Goal: Contribute content: Contribute content

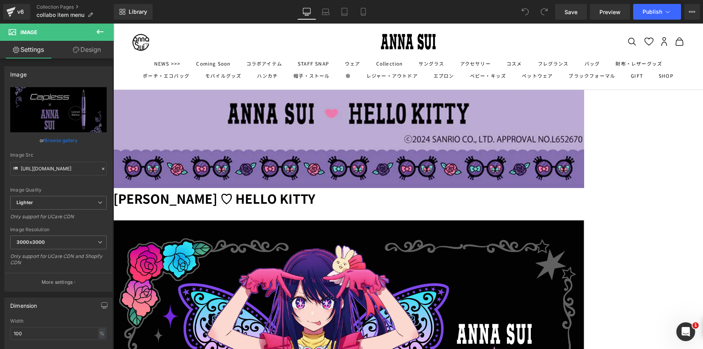
scroll to position [547, 0]
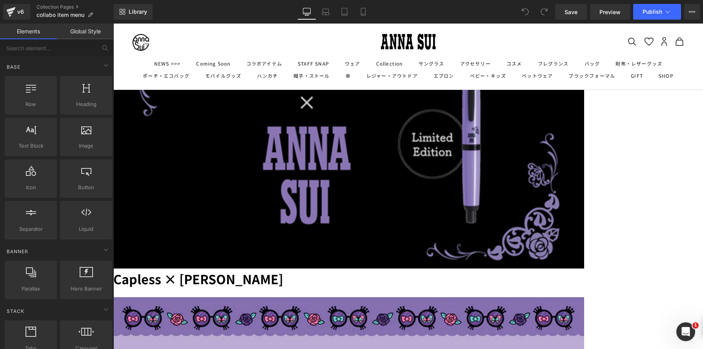
click at [204, 268] on h1 "Capless × [PERSON_NAME]" at bounding box center [348, 278] width 471 height 21
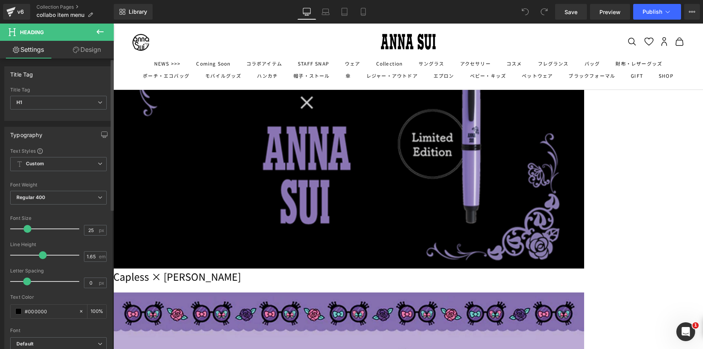
drag, startPoint x: 30, startPoint y: 229, endPoint x: 25, endPoint y: 229, distance: 4.3
click at [25, 229] on span at bounding box center [28, 229] width 8 height 8
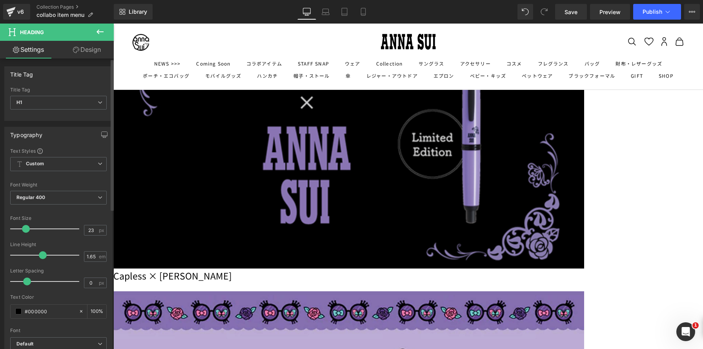
type input "22"
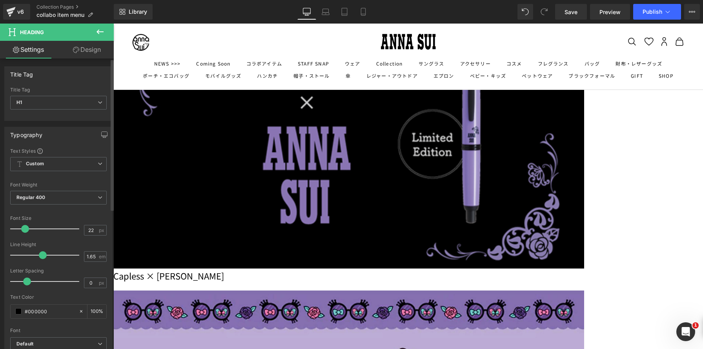
click at [24, 229] on span at bounding box center [25, 229] width 8 height 8
click at [226, 268] on h1 "Capless × [PERSON_NAME]" at bounding box center [348, 275] width 471 height 14
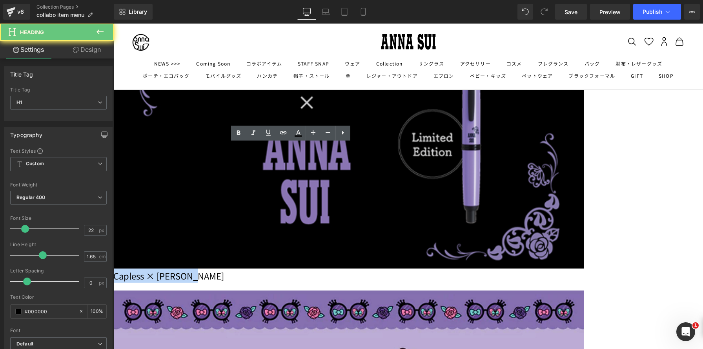
drag, startPoint x: 226, startPoint y: 149, endPoint x: 364, endPoint y: 150, distance: 137.3
click at [364, 268] on h1 "Capless × [PERSON_NAME]" at bounding box center [348, 275] width 471 height 14
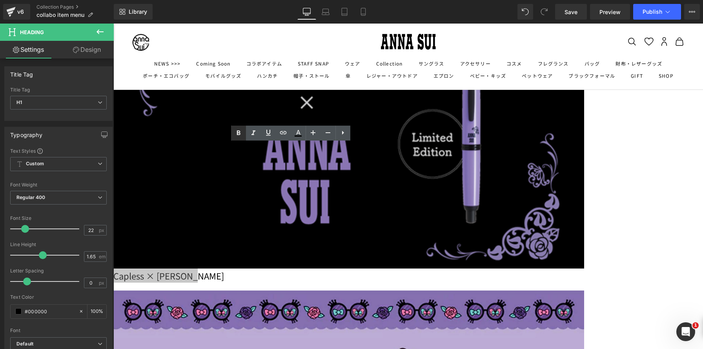
drag, startPoint x: 236, startPoint y: 133, endPoint x: 116, endPoint y: 114, distance: 122.2
click at [236, 133] on icon at bounding box center [238, 132] width 4 height 5
drag, startPoint x: 439, startPoint y: 150, endPoint x: 265, endPoint y: 159, distance: 173.6
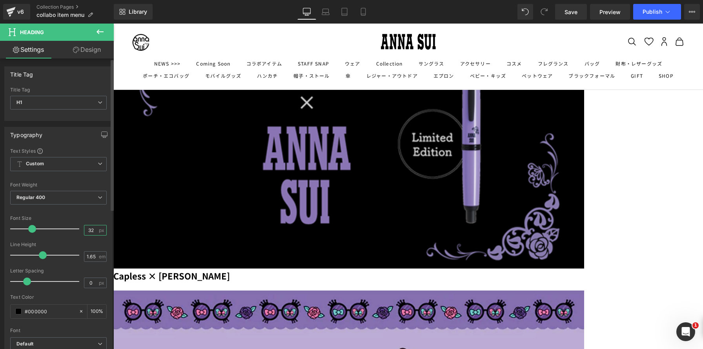
drag, startPoint x: 91, startPoint y: 230, endPoint x: 76, endPoint y: 229, distance: 14.5
click at [76, 229] on div "Font Size 32 px" at bounding box center [58, 228] width 96 height 26
type input "22"
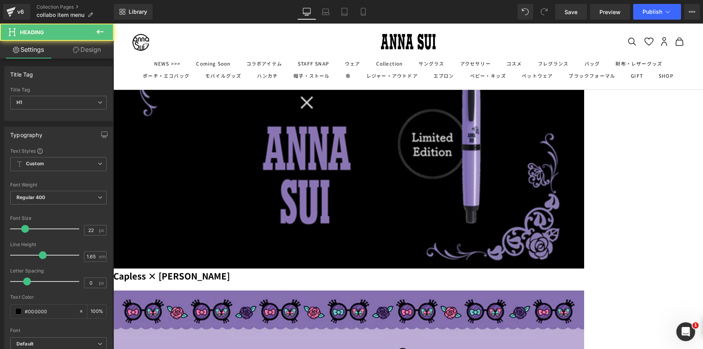
drag, startPoint x: 464, startPoint y: 149, endPoint x: 599, endPoint y: 142, distance: 135.9
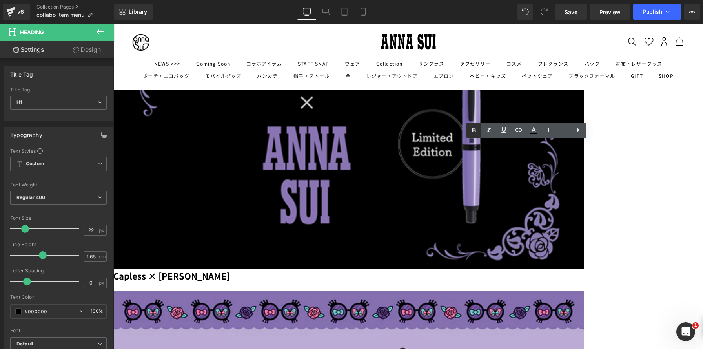
click at [473, 130] on icon at bounding box center [474, 129] width 4 height 5
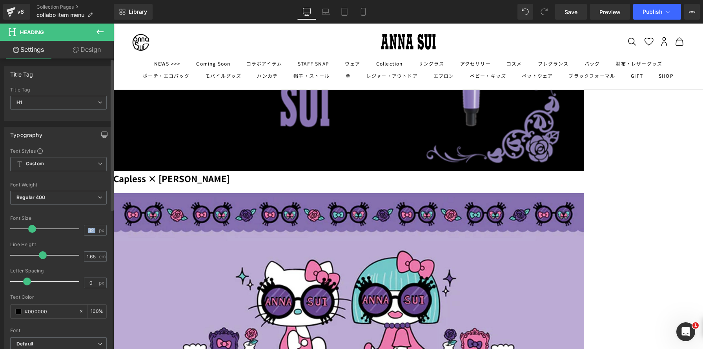
drag, startPoint x: 96, startPoint y: 229, endPoint x: 76, endPoint y: 228, distance: 20.0
click at [76, 228] on div "Font Size 32 px" at bounding box center [58, 228] width 96 height 26
click at [87, 230] on input "32" at bounding box center [91, 230] width 14 height 10
type input "22"
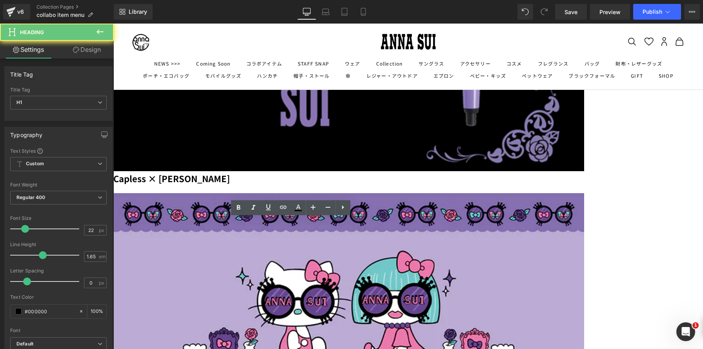
drag, startPoint x: 235, startPoint y: 227, endPoint x: 397, endPoint y: 227, distance: 162.4
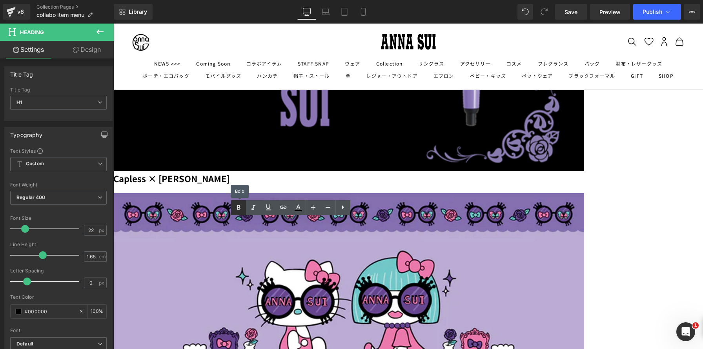
click at [237, 206] on icon at bounding box center [238, 207] width 4 height 5
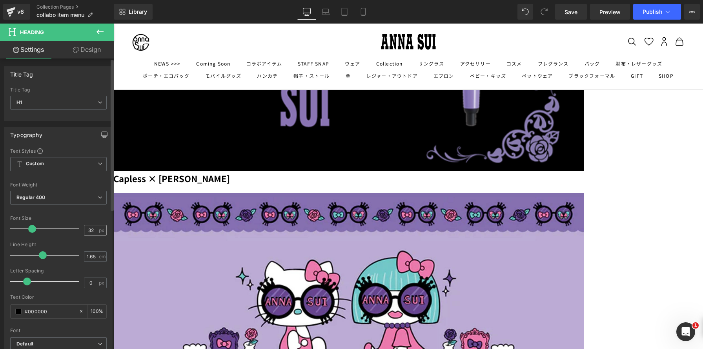
click at [95, 229] on div "32 px" at bounding box center [95, 230] width 23 height 11
drag, startPoint x: 91, startPoint y: 229, endPoint x: 76, endPoint y: 227, distance: 15.2
click at [76, 227] on div "Font Size 32 px" at bounding box center [58, 228] width 96 height 26
type input "22"
click at [113, 24] on span "Heading" at bounding box center [113, 24] width 0 height 0
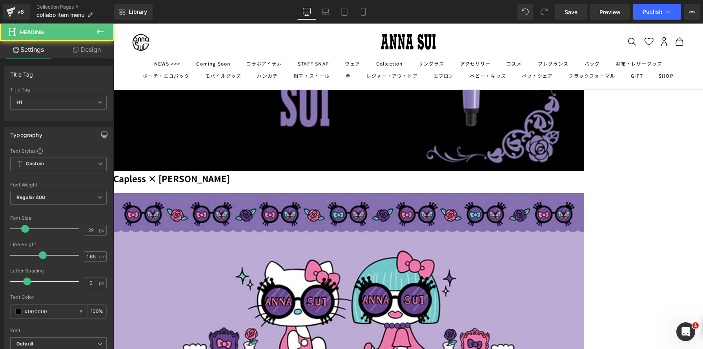
drag, startPoint x: 418, startPoint y: 222, endPoint x: 659, endPoint y: 222, distance: 240.4
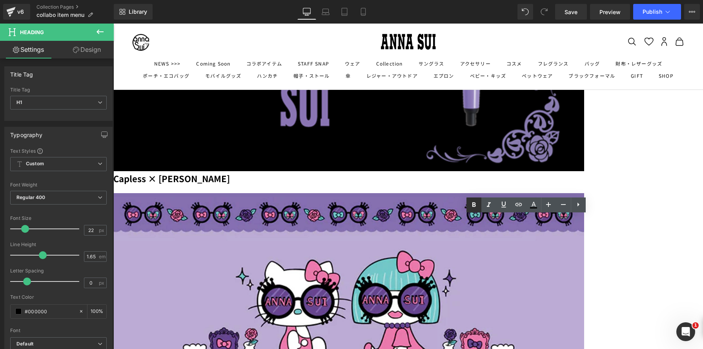
click at [469, 202] on icon at bounding box center [473, 204] width 9 height 9
click at [230, 172] on strong "Capless × [PERSON_NAME]" at bounding box center [171, 178] width 116 height 13
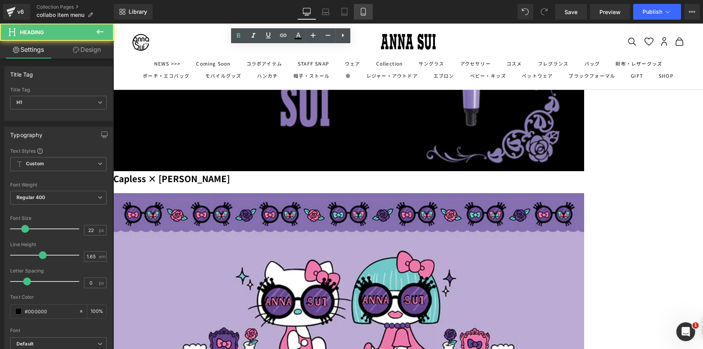
click at [366, 12] on icon at bounding box center [363, 12] width 8 height 8
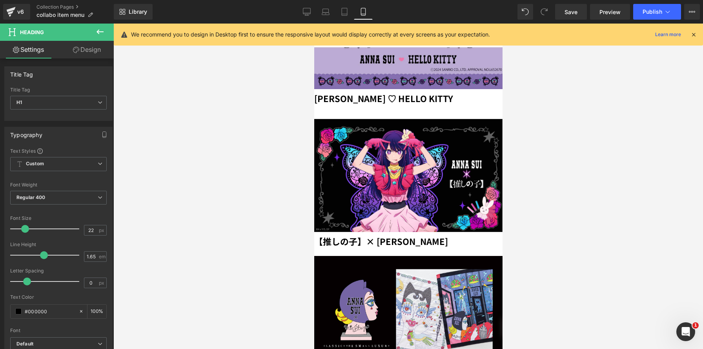
scroll to position [525, 0]
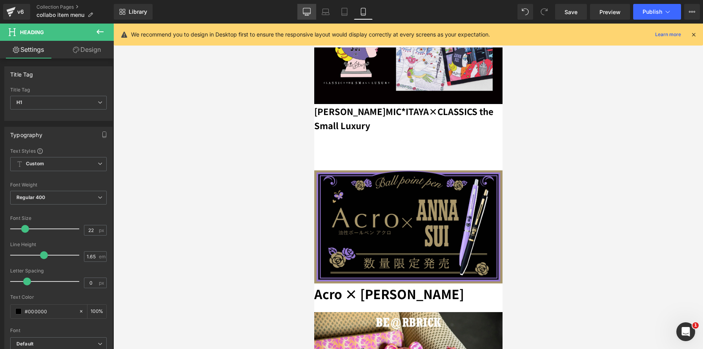
drag, startPoint x: 305, startPoint y: 14, endPoint x: 251, endPoint y: 95, distance: 98.1
click at [305, 14] on icon at bounding box center [306, 11] width 7 height 6
type input "100"
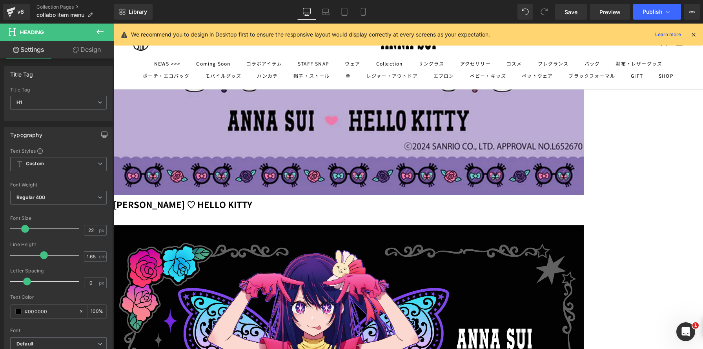
scroll to position [163, 0]
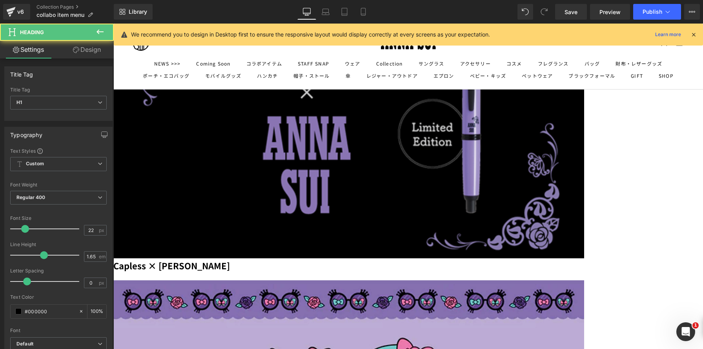
click at [230, 259] on strong "Capless × [PERSON_NAME]" at bounding box center [171, 265] width 116 height 13
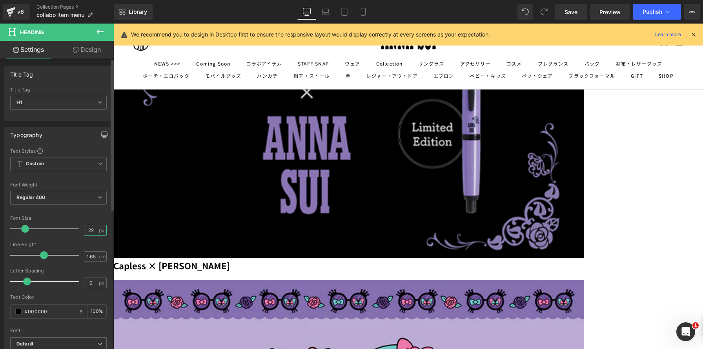
drag, startPoint x: 91, startPoint y: 230, endPoint x: 83, endPoint y: 228, distance: 8.4
click at [84, 228] on input "22" at bounding box center [91, 230] width 14 height 10
type input "17"
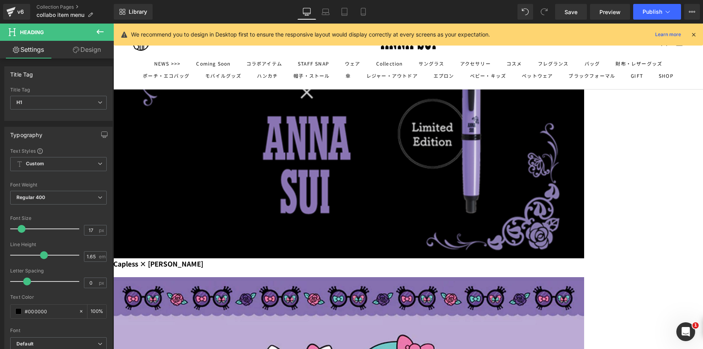
drag, startPoint x: 90, startPoint y: 231, endPoint x: 78, endPoint y: 228, distance: 12.8
click at [78, 228] on div "Font Size 22 px" at bounding box center [58, 228] width 96 height 26
type input "17"
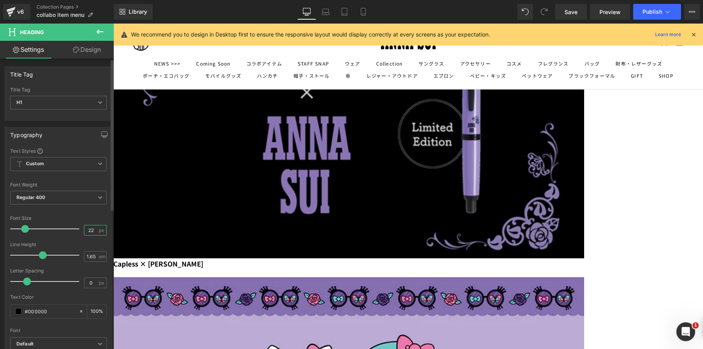
drag, startPoint x: 90, startPoint y: 229, endPoint x: 72, endPoint y: 225, distance: 18.5
click at [72, 225] on div "Font Size 22 px" at bounding box center [58, 228] width 96 height 26
type input "17"
click at [70, 224] on div "Font Size 22 px" at bounding box center [58, 228] width 96 height 26
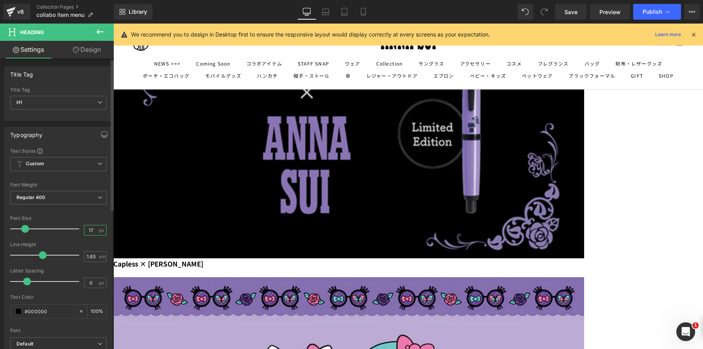
type input "17"
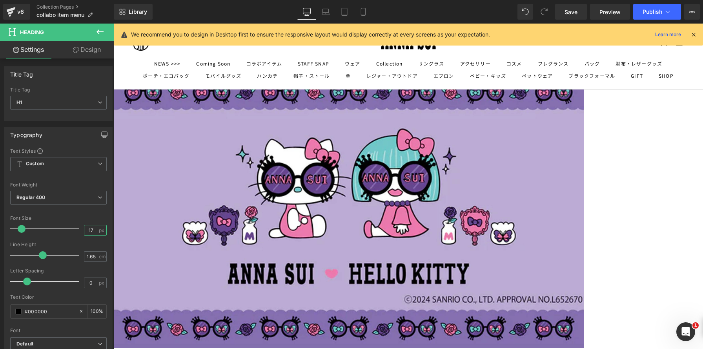
scroll to position [373, 0]
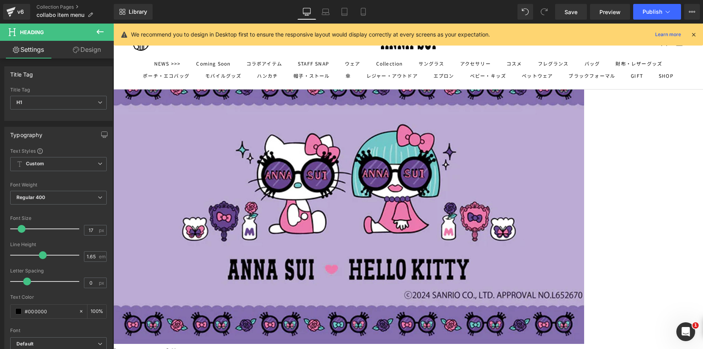
drag, startPoint x: 93, startPoint y: 229, endPoint x: 83, endPoint y: 227, distance: 10.8
click at [84, 227] on input "32" at bounding box center [91, 230] width 14 height 10
type input "17"
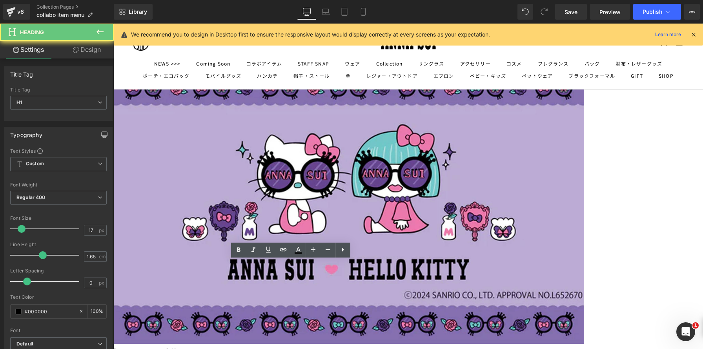
drag, startPoint x: 332, startPoint y: 267, endPoint x: 236, endPoint y: 258, distance: 96.2
drag, startPoint x: 258, startPoint y: 267, endPoint x: 351, endPoint y: 271, distance: 93.0
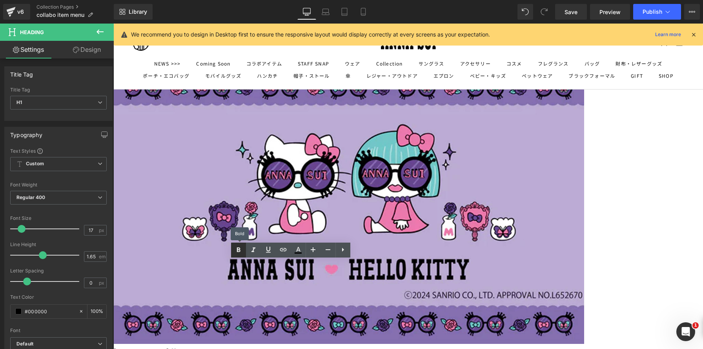
click at [236, 248] on icon at bounding box center [238, 249] width 9 height 9
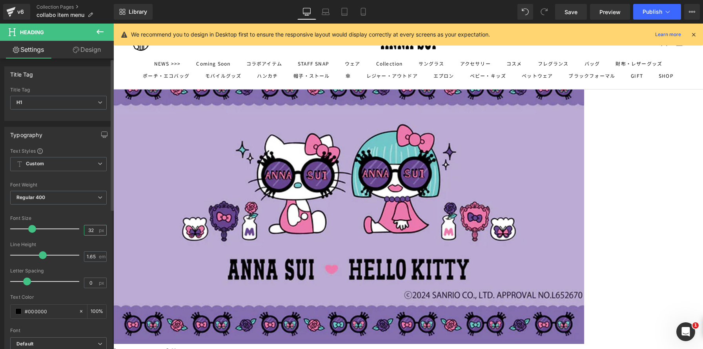
drag, startPoint x: 92, startPoint y: 229, endPoint x: 55, endPoint y: 224, distance: 37.7
click at [55, 224] on div "Font Size 32 px" at bounding box center [58, 228] width 96 height 26
type input "17"
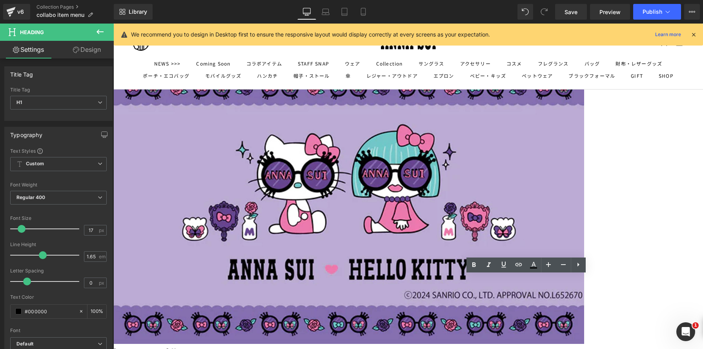
drag, startPoint x: 444, startPoint y: 282, endPoint x: 566, endPoint y: 278, distance: 122.0
click at [476, 264] on icon at bounding box center [473, 264] width 9 height 9
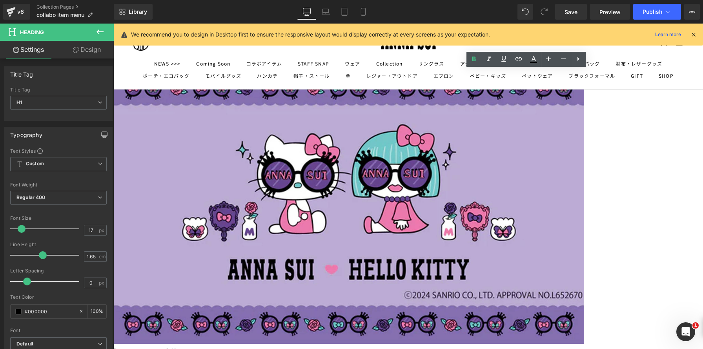
scroll to position [581, 0]
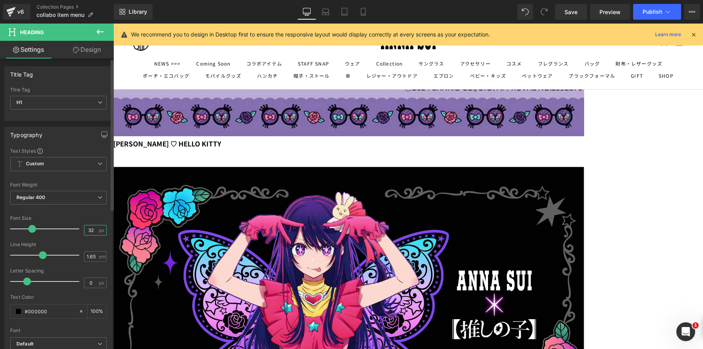
drag, startPoint x: 93, startPoint y: 229, endPoint x: 82, endPoint y: 228, distance: 11.0
click at [84, 228] on input "32" at bounding box center [91, 230] width 14 height 10
type input "17"
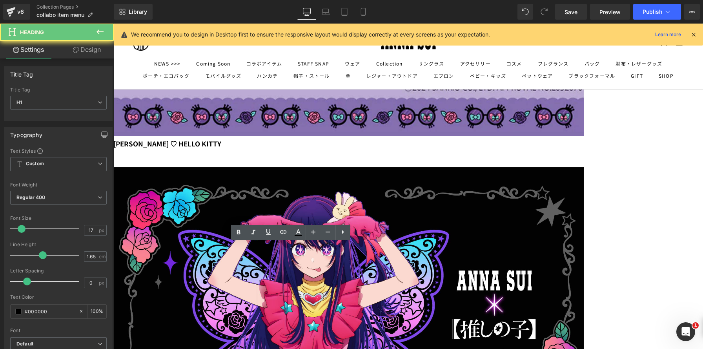
drag, startPoint x: 329, startPoint y: 249, endPoint x: 244, endPoint y: 242, distance: 85.4
drag, startPoint x: 247, startPoint y: 247, endPoint x: 362, endPoint y: 251, distance: 115.0
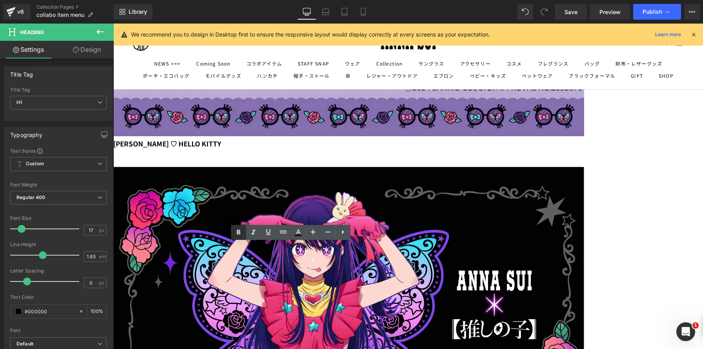
click at [238, 231] on icon at bounding box center [238, 231] width 9 height 9
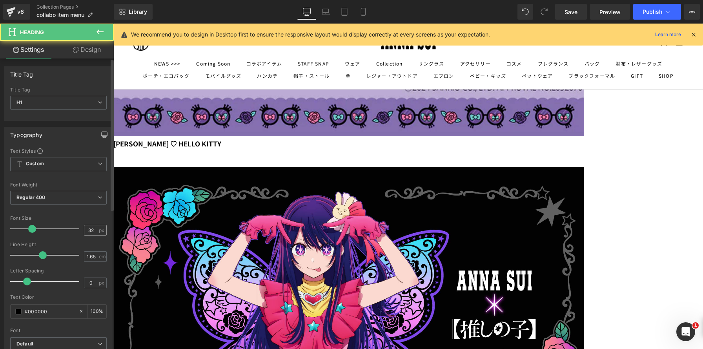
drag, startPoint x: 94, startPoint y: 229, endPoint x: 86, endPoint y: 227, distance: 8.0
click at [87, 227] on div "32 px" at bounding box center [95, 230] width 23 height 11
drag, startPoint x: 91, startPoint y: 230, endPoint x: 86, endPoint y: 229, distance: 4.8
click at [86, 229] on input "32" at bounding box center [91, 230] width 14 height 10
type input "17"
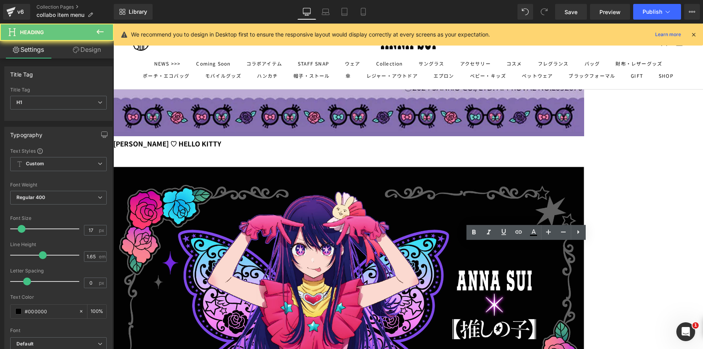
drag, startPoint x: 452, startPoint y: 249, endPoint x: 532, endPoint y: 246, distance: 79.7
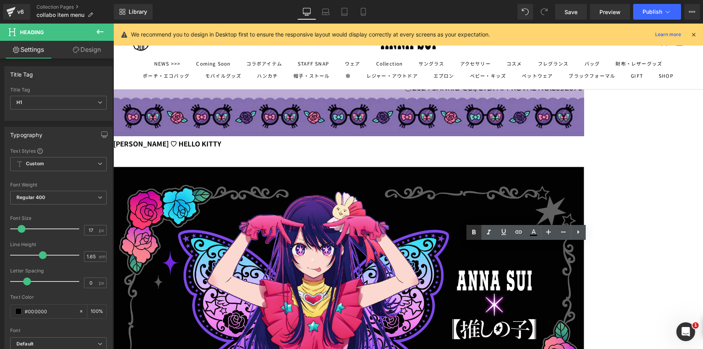
click at [472, 232] on icon at bounding box center [474, 232] width 4 height 5
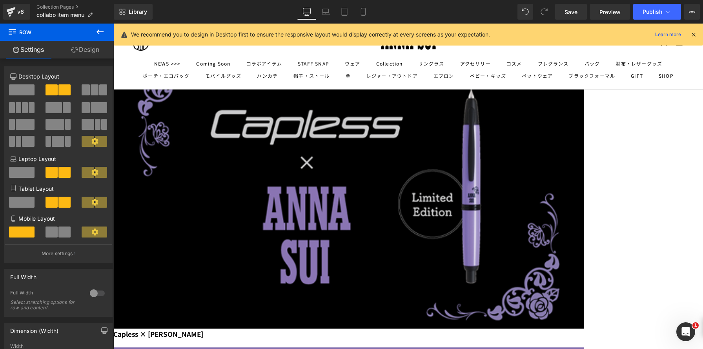
scroll to position [0, 0]
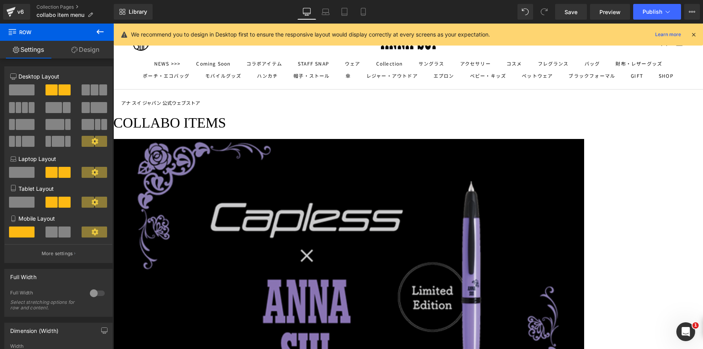
click at [113, 24] on icon at bounding box center [113, 24] width 0 height 0
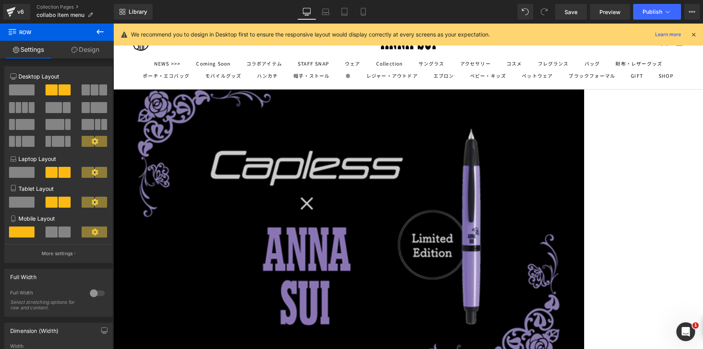
scroll to position [28, 0]
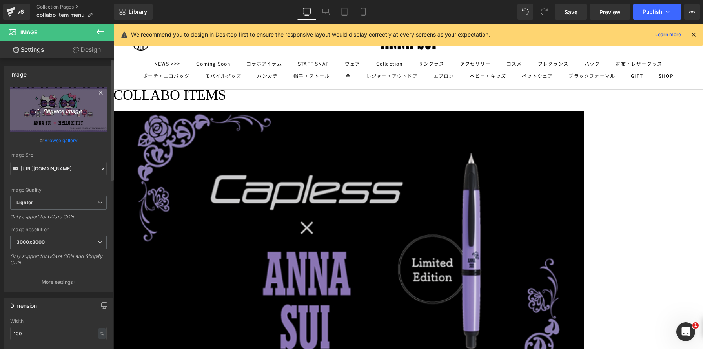
click at [42, 97] on link "Replace Image" at bounding box center [58, 109] width 96 height 45
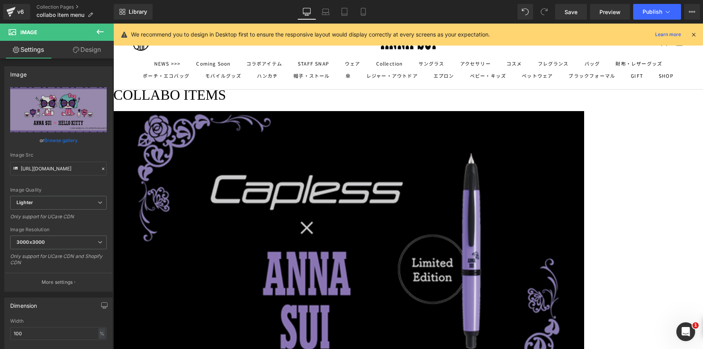
type input "C:\fakepath\25SS [PERSON_NAME]×HELLOKITTY 686px×397px.jpg"
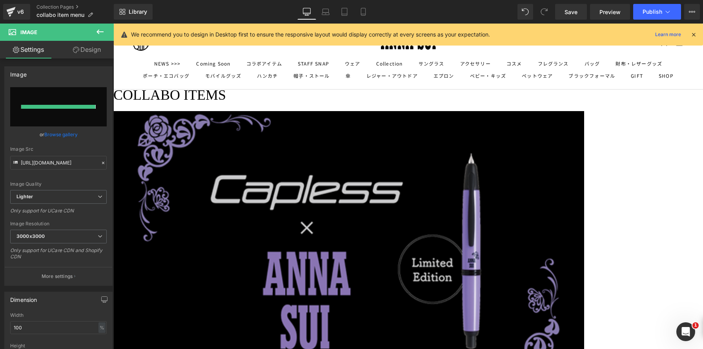
type input "[URL][DOMAIN_NAME]"
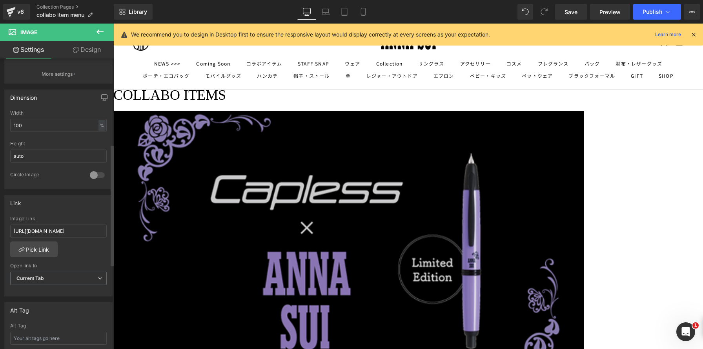
scroll to position [209, 0]
click at [33, 251] on link "Pick Link" at bounding box center [33, 248] width 47 height 16
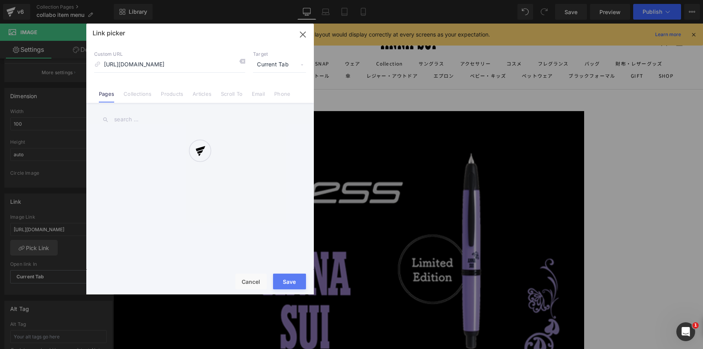
click at [240, 60] on div at bounding box center [199, 159] width 227 height 271
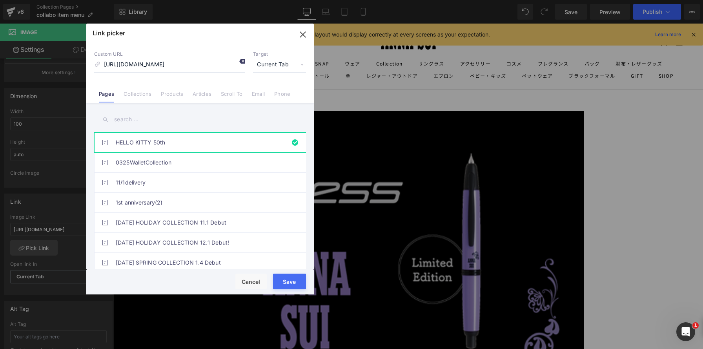
click at [241, 62] on icon at bounding box center [242, 61] width 6 height 6
click at [134, 95] on link "Collections" at bounding box center [138, 97] width 28 height 12
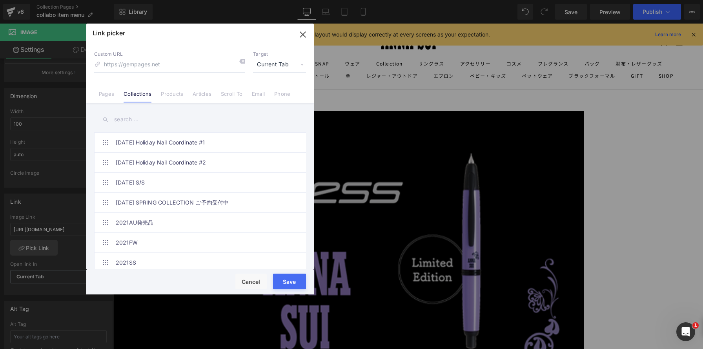
click at [146, 117] on input "text" at bounding box center [200, 120] width 212 height 18
paste input "[PERSON_NAME] ♡ HELLO KITTY"
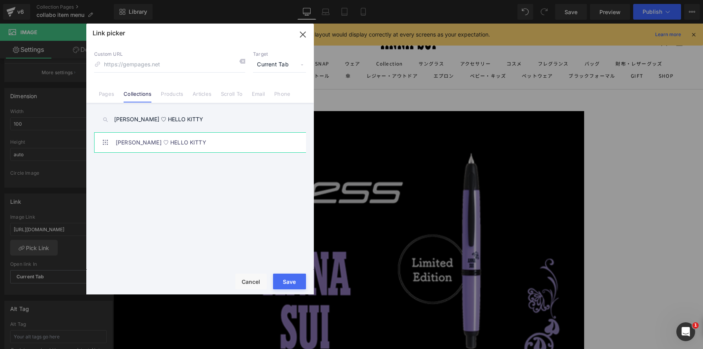
type input "[PERSON_NAME] ♡ HELLO KITTY"
drag, startPoint x: 198, startPoint y: 145, endPoint x: 250, endPoint y: 87, distance: 77.8
click at [198, 145] on link "[PERSON_NAME] ♡ HELLO KITTY" at bounding box center [202, 143] width 173 height 20
type input "/collections/anna-sui-hello-kitty"
click at [277, 63] on span "Current Tab" at bounding box center [279, 64] width 53 height 15
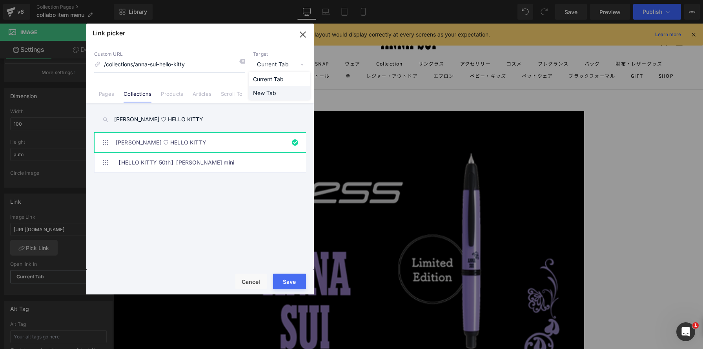
click at [275, 92] on li "New Tab" at bounding box center [279, 93] width 61 height 14
drag, startPoint x: 186, startPoint y: 258, endPoint x: 299, endPoint y: 282, distance: 115.8
click at [299, 282] on button "Save" at bounding box center [289, 281] width 33 height 16
type input "/collections/anna-sui-hello-kitty"
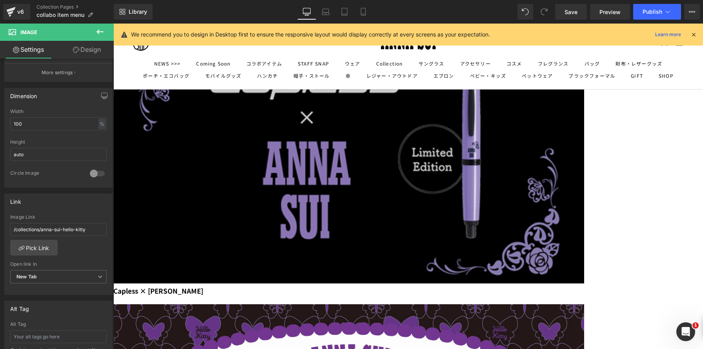
scroll to position [138, 0]
click at [305, 125] on img at bounding box center [348, 141] width 471 height 282
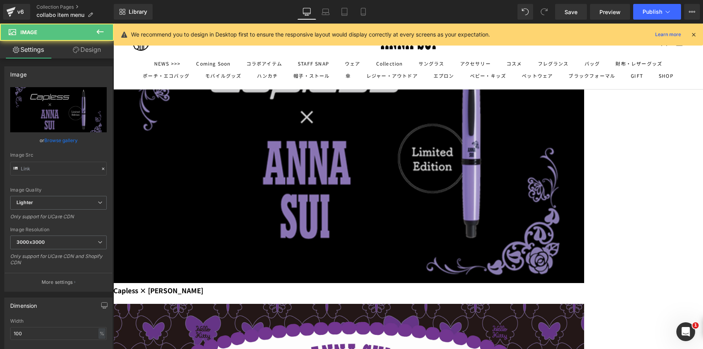
type input "[URL][DOMAIN_NAME]"
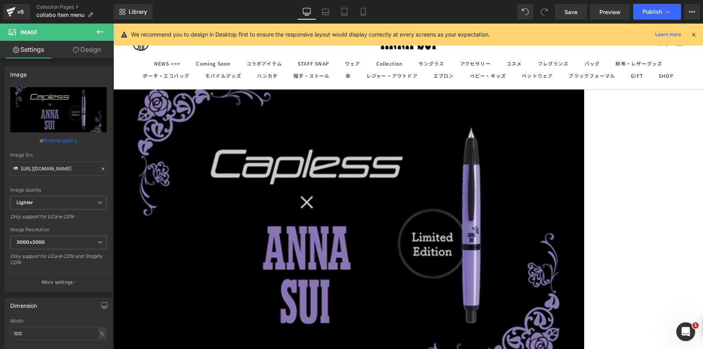
scroll to position [42, 0]
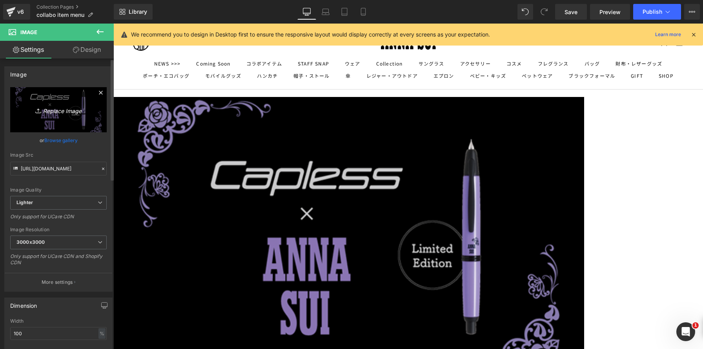
click at [60, 113] on icon "Replace Image" at bounding box center [58, 110] width 63 height 10
click at [274, 169] on img at bounding box center [348, 238] width 471 height 282
click at [51, 115] on link "Replace Image" at bounding box center [58, 109] width 96 height 45
type input "C:\fakepath\20250903バナー のコピー.jpg"
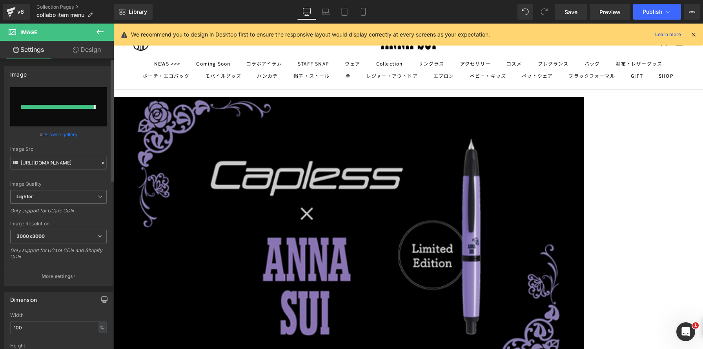
type input "[URL][DOMAIN_NAME]"
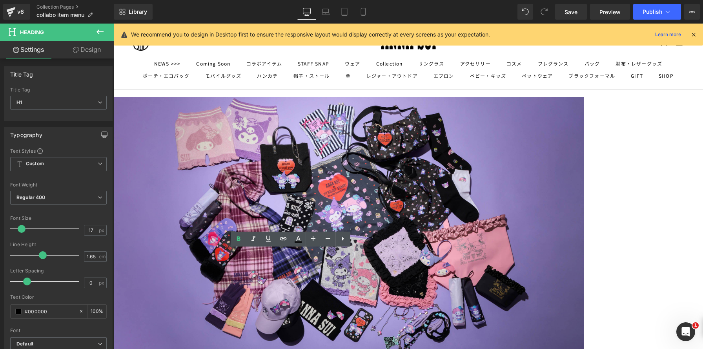
drag, startPoint x: 240, startPoint y: 256, endPoint x: 342, endPoint y: 253, distance: 101.6
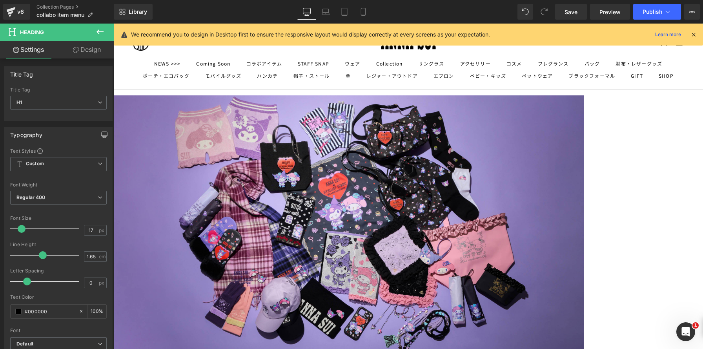
click at [337, 145] on img at bounding box center [348, 231] width 471 height 272
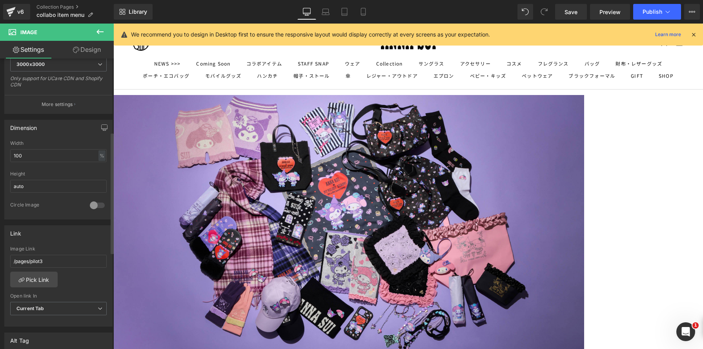
scroll to position [178, 0]
click at [36, 279] on link "Pick Link" at bounding box center [33, 279] width 47 height 16
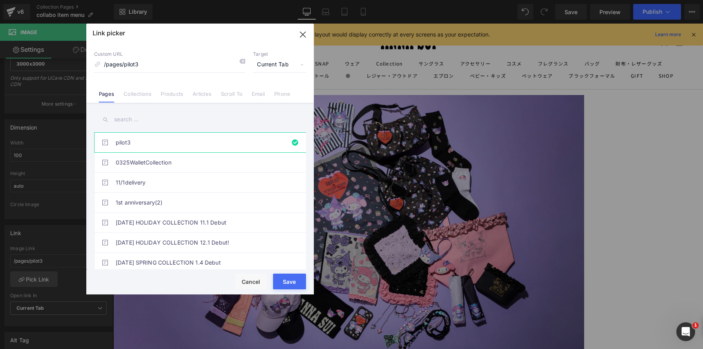
click at [135, 120] on input "text" at bounding box center [200, 120] width 212 height 18
paste input "[PERSON_NAME] × MY MELODY & [PERSON_NAME]"
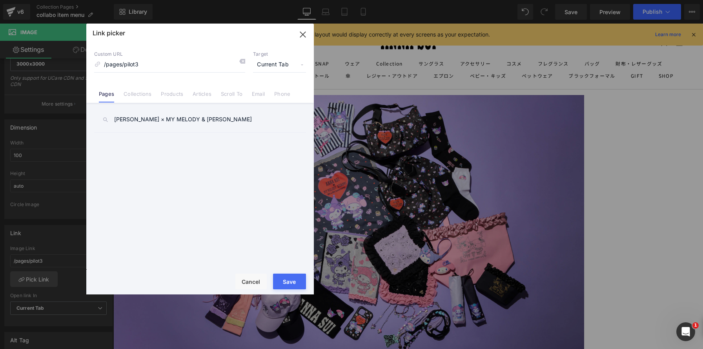
type input "[PERSON_NAME] × MY MELODY & [PERSON_NAME]"
click at [276, 64] on span "Current Tab" at bounding box center [279, 64] width 53 height 15
drag, startPoint x: 266, startPoint y: 92, endPoint x: 194, endPoint y: 130, distance: 81.6
click at [266, 92] on li "New Tab" at bounding box center [279, 93] width 61 height 14
click at [218, 118] on input "[PERSON_NAME] × MY MELODY & [PERSON_NAME]" at bounding box center [200, 120] width 212 height 18
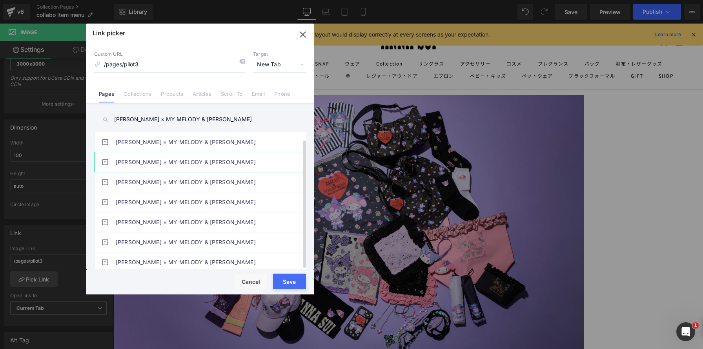
scroll to position [0, 0]
click at [157, 140] on link "[PERSON_NAME] × MY MELODY & [PERSON_NAME]" at bounding box center [202, 143] width 173 height 20
type input "/pages/[PERSON_NAME]sui-mymelody-kuromi"
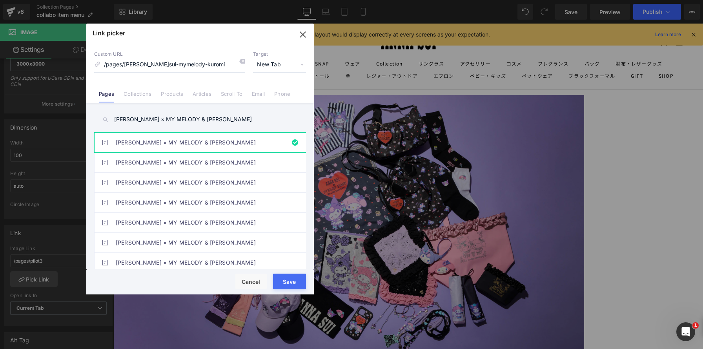
click at [288, 281] on button "Save" at bounding box center [289, 281] width 33 height 16
type input "/pages/[PERSON_NAME]sui-mymelody-kuromi"
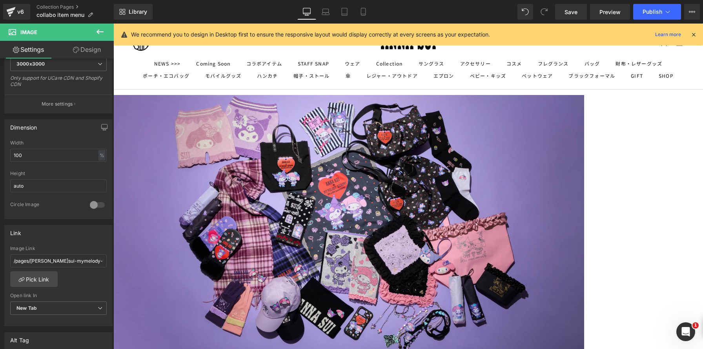
click at [113, 24] on icon at bounding box center [113, 24] width 0 height 0
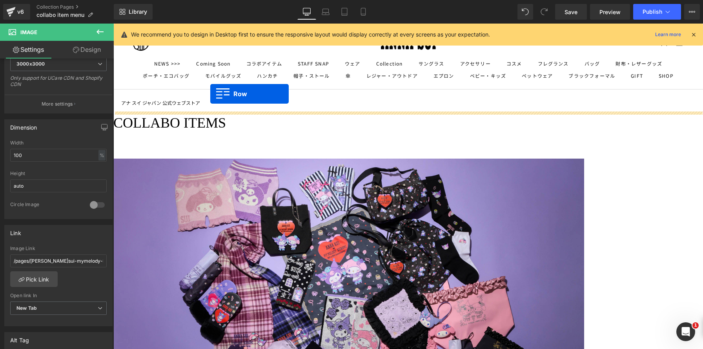
drag, startPoint x: 178, startPoint y: 156, endPoint x: 478, endPoint y: 42, distance: 321.1
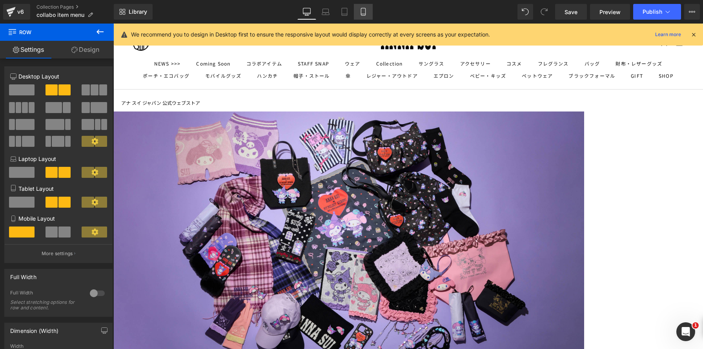
click at [364, 11] on icon at bounding box center [363, 12] width 8 height 8
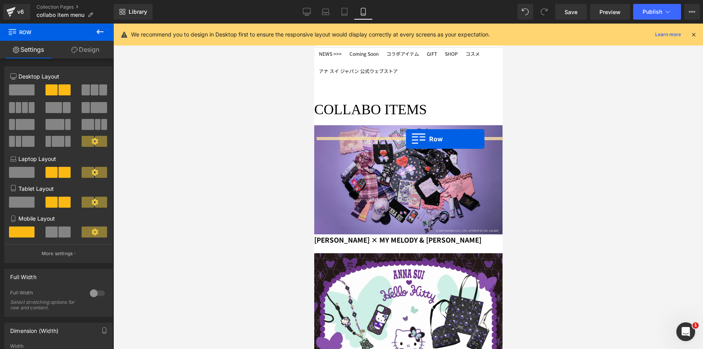
drag, startPoint x: 317, startPoint y: 83, endPoint x: 406, endPoint y: 139, distance: 104.9
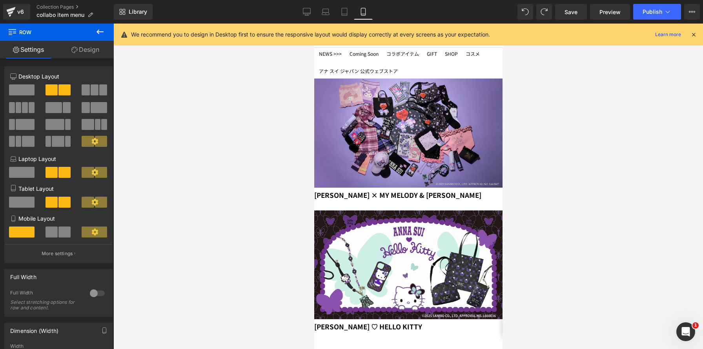
drag, startPoint x: 344, startPoint y: 83, endPoint x: 355, endPoint y: 90, distance: 12.8
click at [314, 24] on icon at bounding box center [314, 24] width 0 height 0
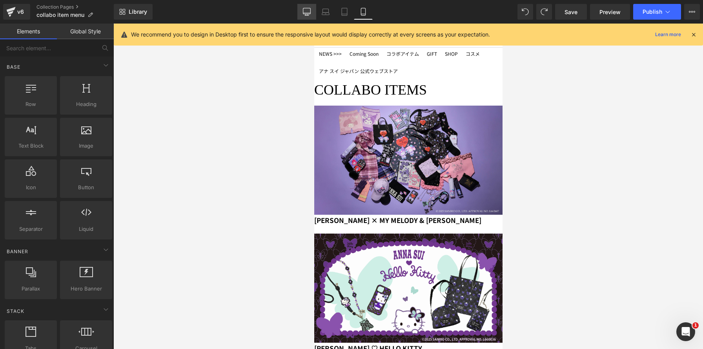
drag, startPoint x: 305, startPoint y: 14, endPoint x: 276, endPoint y: 73, distance: 65.6
click at [305, 14] on icon at bounding box center [306, 11] width 7 height 6
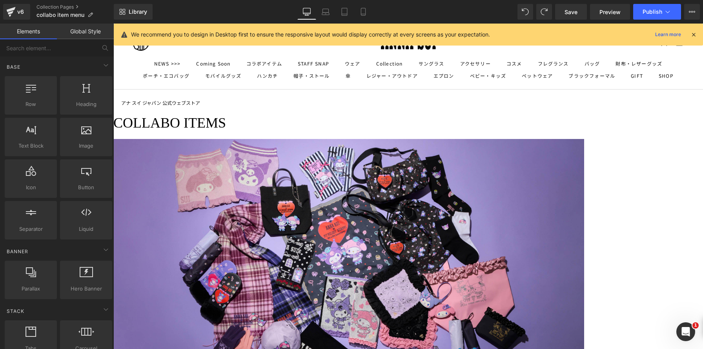
click at [349, 132] on h1 "COLLABO ITEMS" at bounding box center [348, 122] width 471 height 23
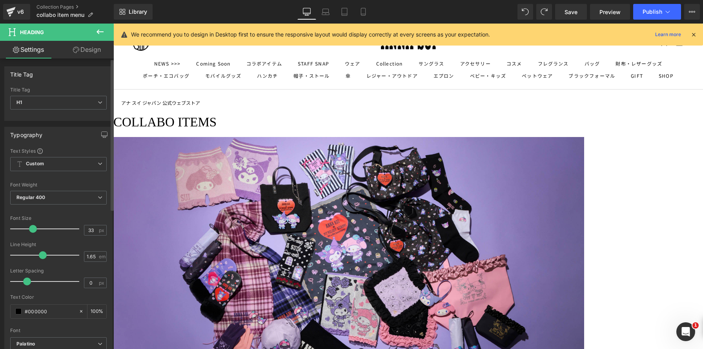
click at [29, 229] on span at bounding box center [33, 229] width 8 height 8
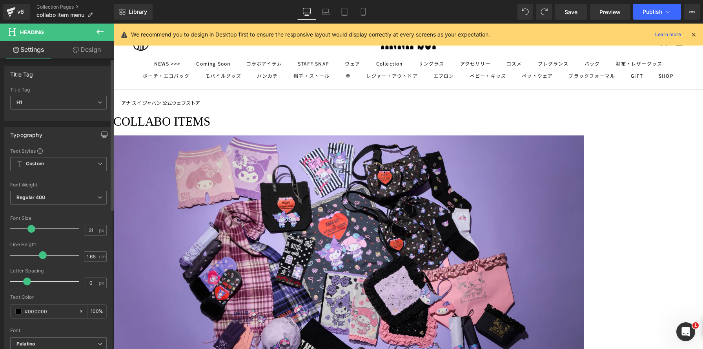
click at [28, 229] on span at bounding box center [31, 229] width 8 height 8
click at [91, 229] on input "31" at bounding box center [91, 230] width 14 height 10
type input "32"
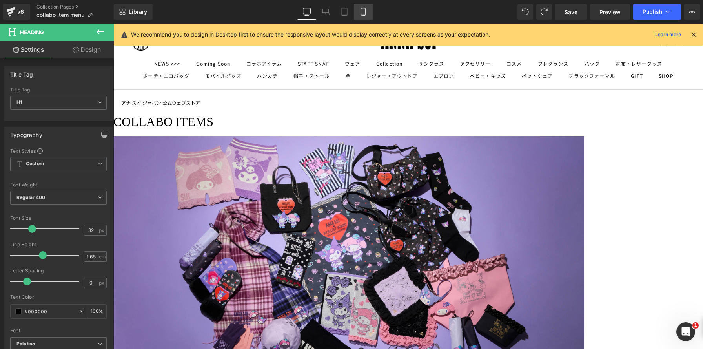
click at [368, 15] on link "Mobile" at bounding box center [363, 12] width 19 height 16
type input "100"
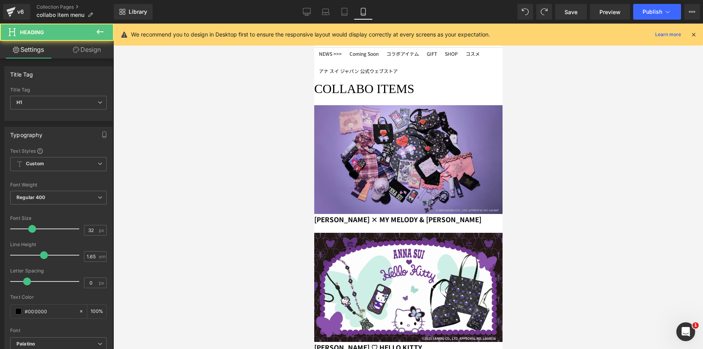
click at [342, 99] on h1 "COLLABO ITEMS" at bounding box center [408, 88] width 188 height 21
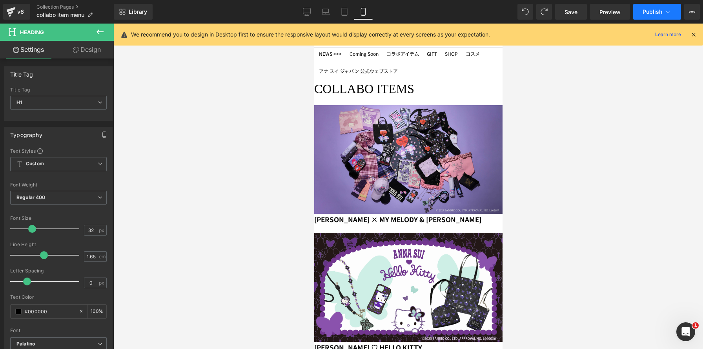
click at [649, 13] on span "Publish" at bounding box center [652, 12] width 20 height 6
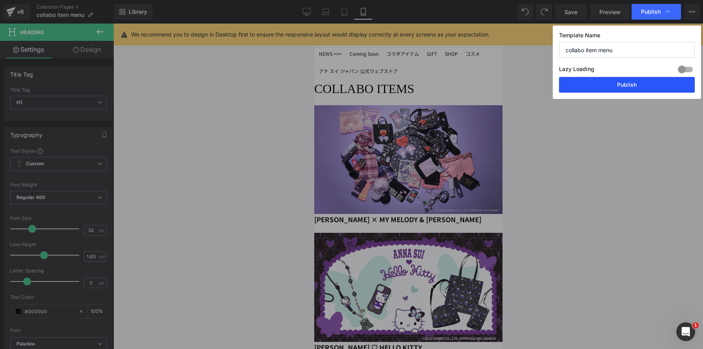
click at [621, 84] on button "Publish" at bounding box center [627, 85] width 136 height 16
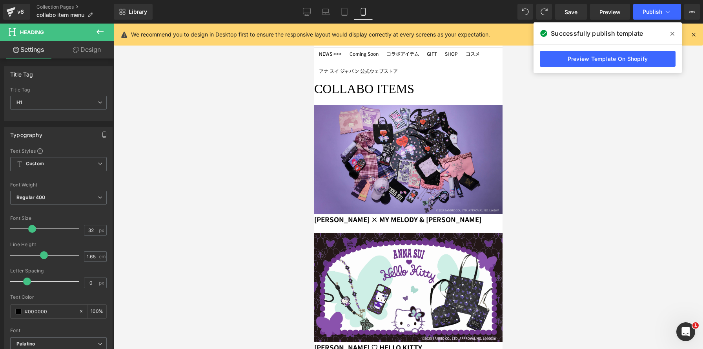
click at [18, 13] on div "v6" at bounding box center [21, 12] width 10 height 10
